Goal: Share content: Share content

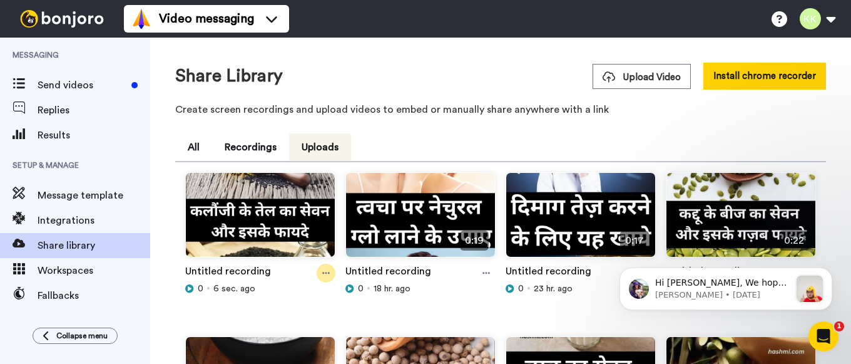
click at [327, 274] on icon at bounding box center [326, 273] width 8 height 9
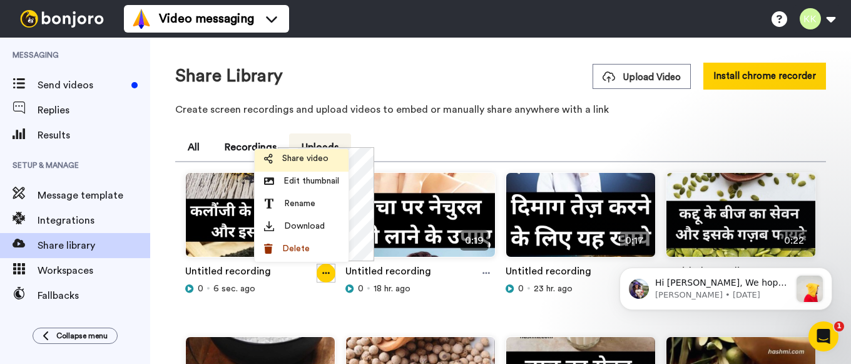
click at [312, 158] on span "Share video" at bounding box center [305, 158] width 46 height 13
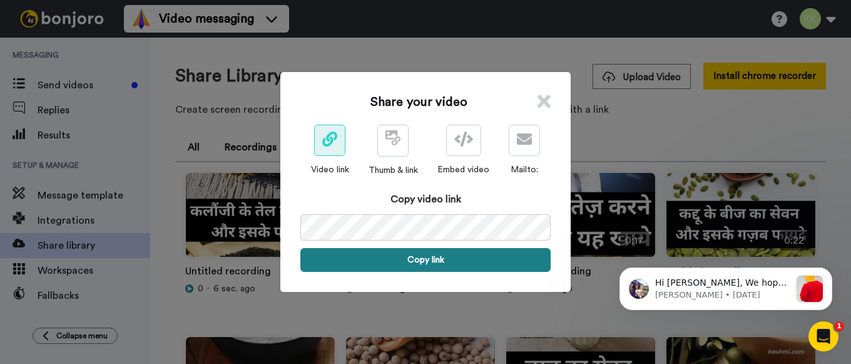
click at [427, 259] on button "Copy link" at bounding box center [425, 260] width 250 height 24
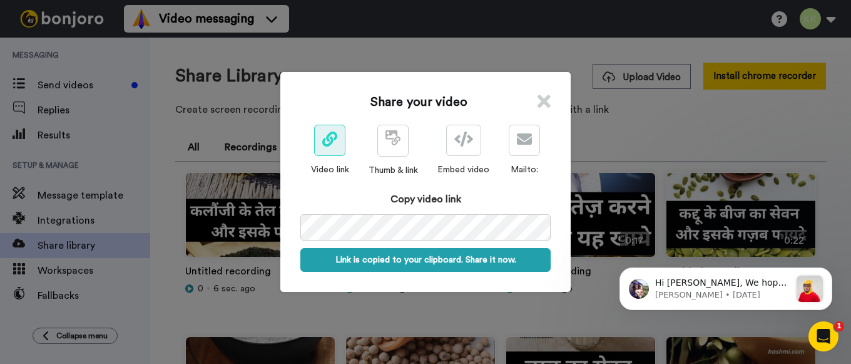
scroll to position [0, 58]
